Goal: Manage account settings

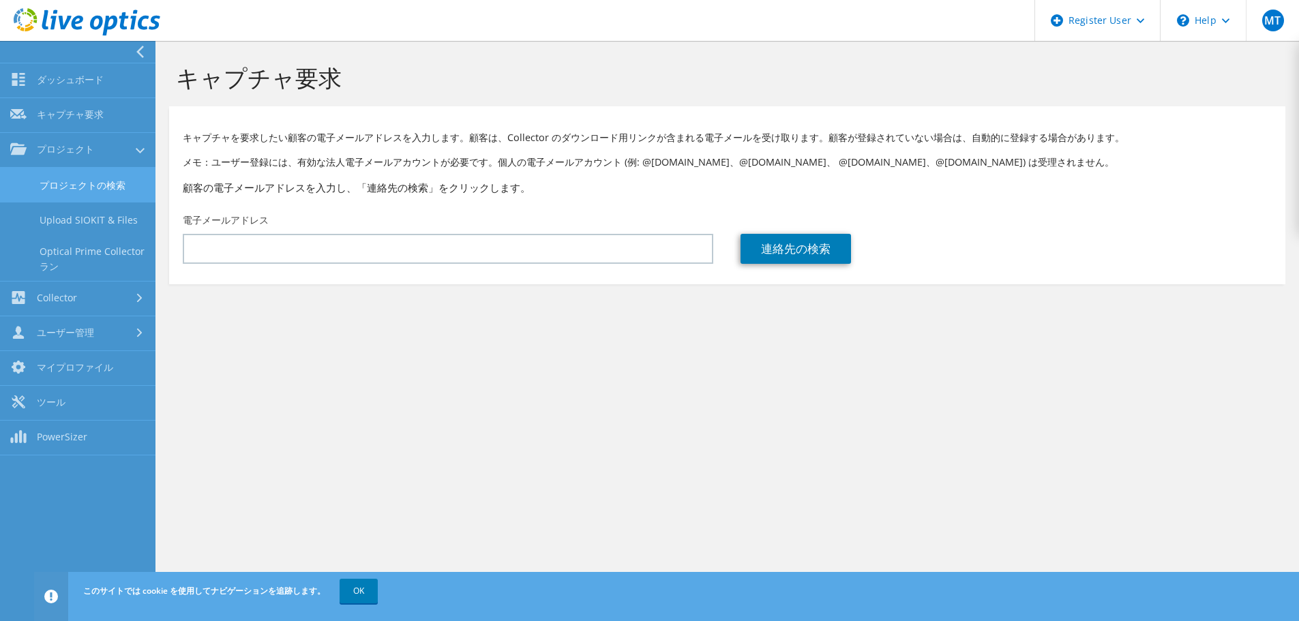
click at [53, 184] on link "プロジェクトの検索" at bounding box center [77, 185] width 155 height 35
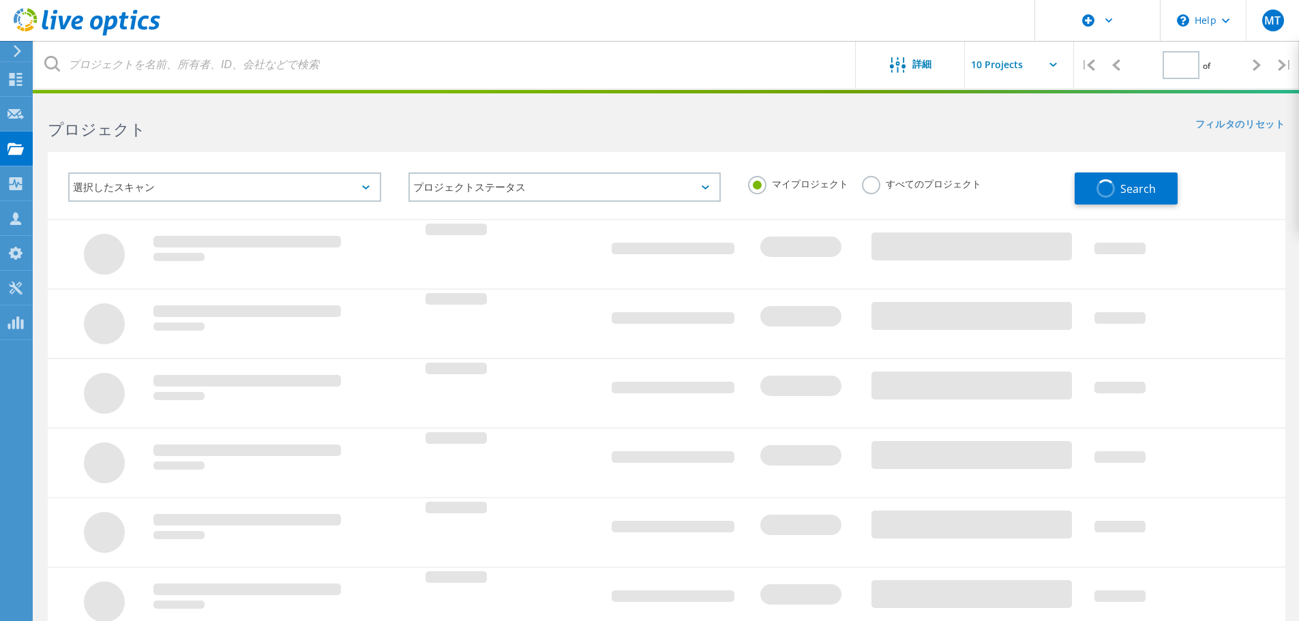
type input "1"
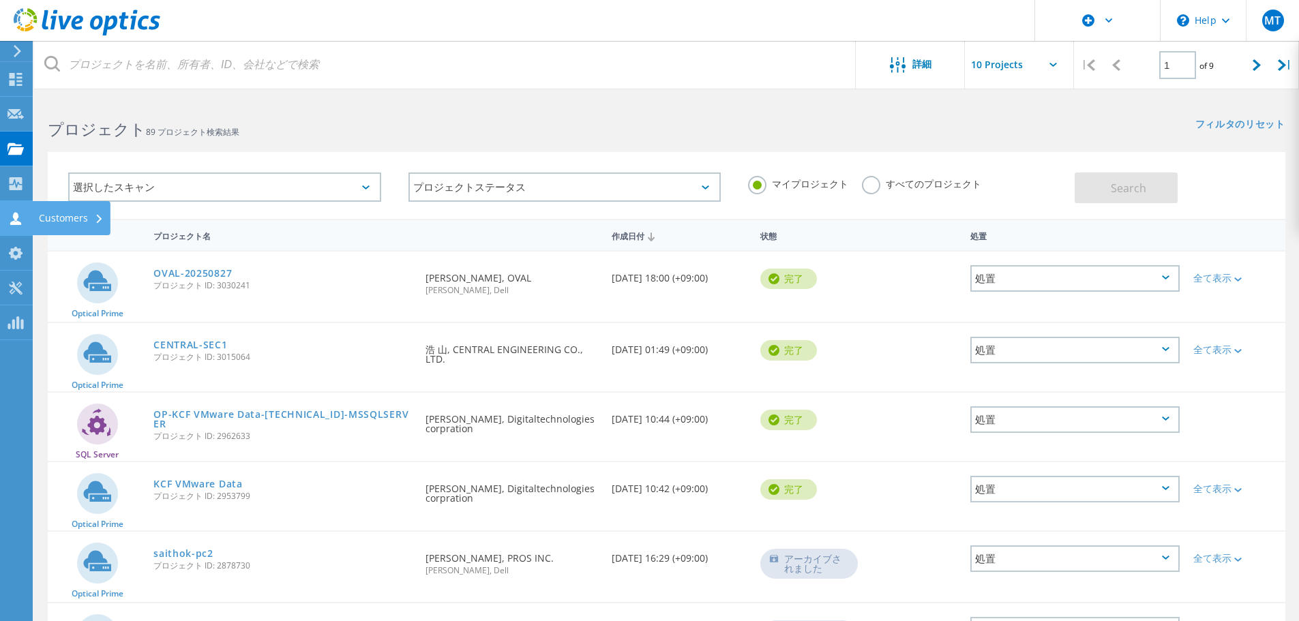
click at [12, 217] on icon at bounding box center [15, 218] width 16 height 13
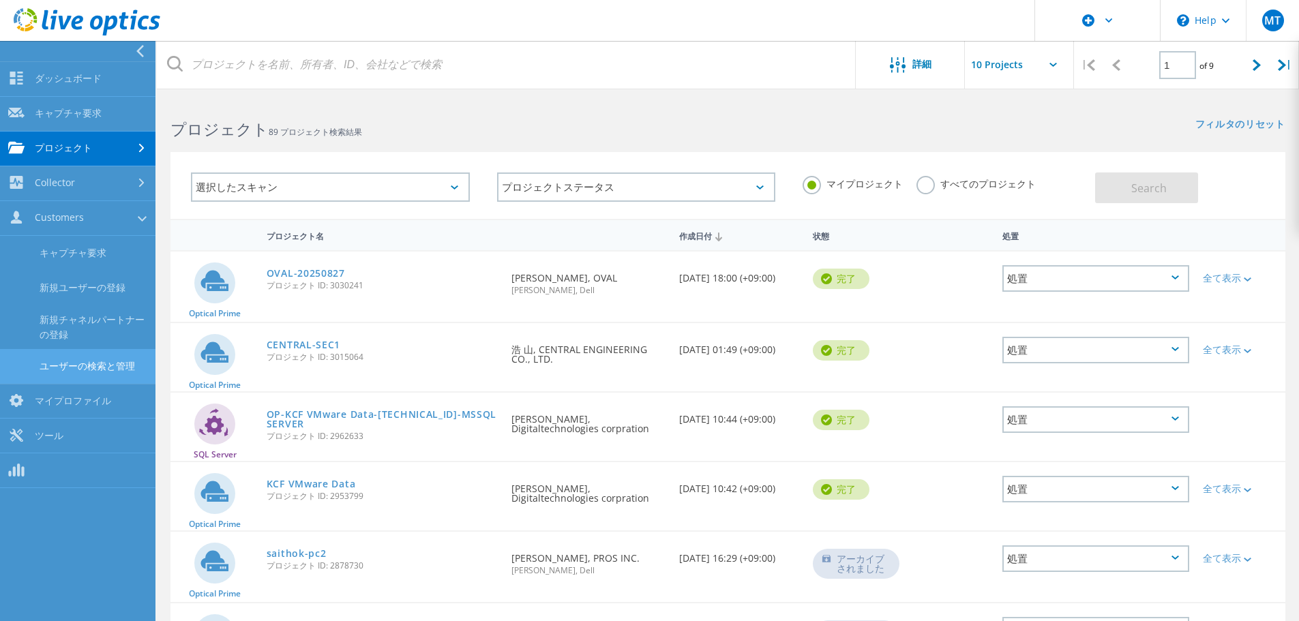
click at [92, 367] on link "ユーザーの検索と管理" at bounding box center [77, 366] width 155 height 35
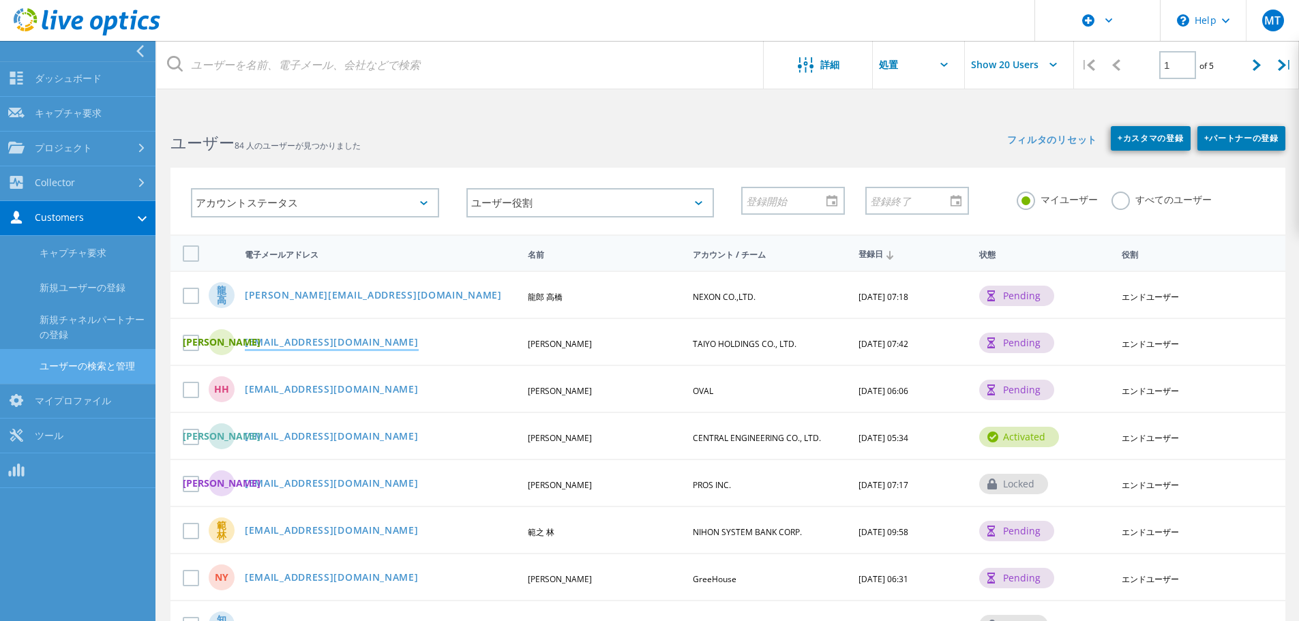
click at [314, 342] on link "kasuga.tomoaki.uf@taiyo-hd.co.jp" at bounding box center [332, 343] width 174 height 12
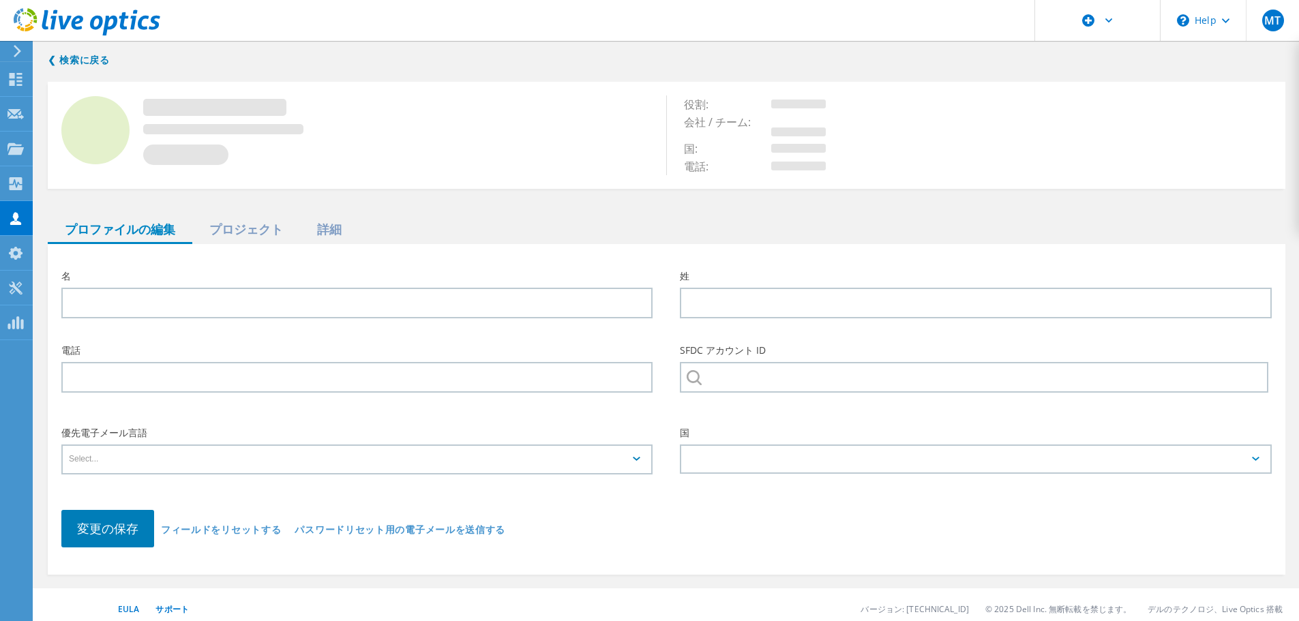
type input "丈顕"
type input "春日"
type input "TAIYO HOLDINGS CO., LTD."
type input "日本語"
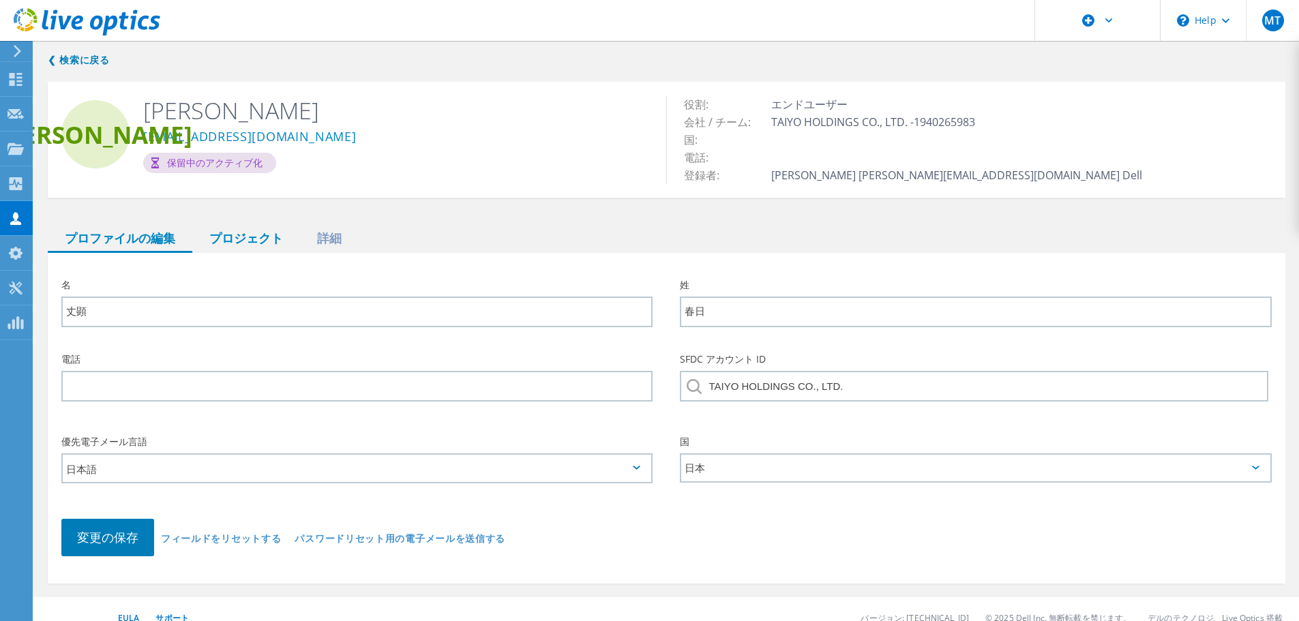
click at [260, 235] on div "プロジェクト" at bounding box center [246, 239] width 108 height 28
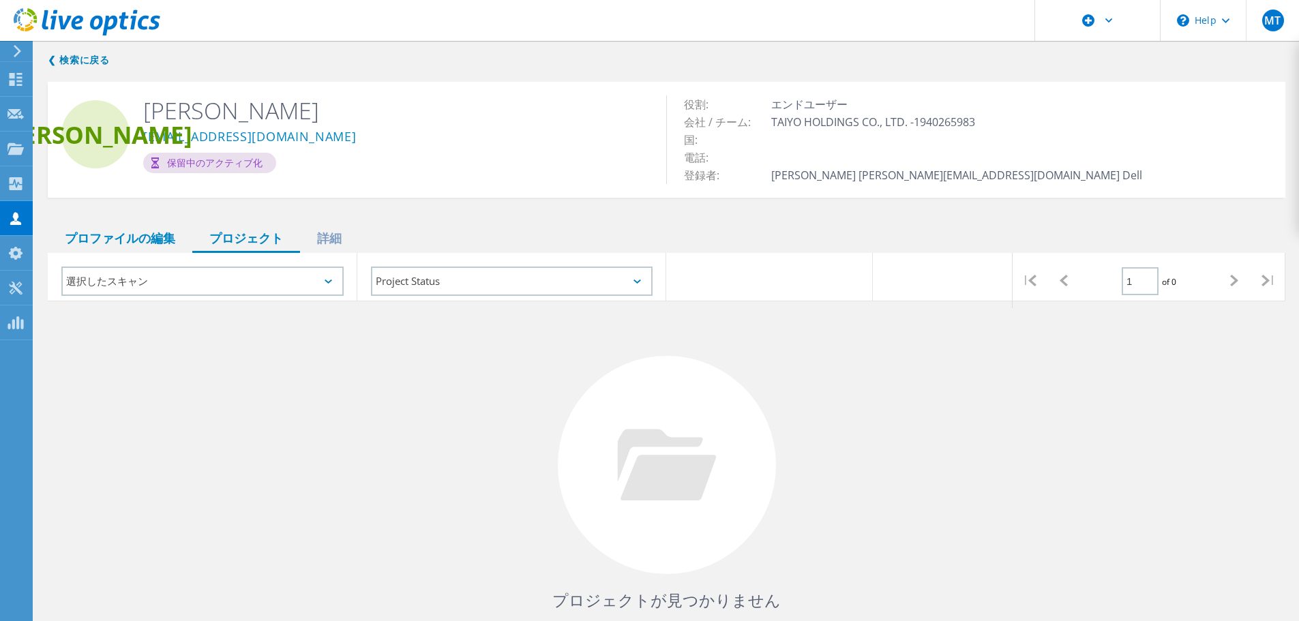
click at [153, 237] on div "プロファイルの編集" at bounding box center [120, 239] width 145 height 28
